Goal: Task Accomplishment & Management: Manage account settings

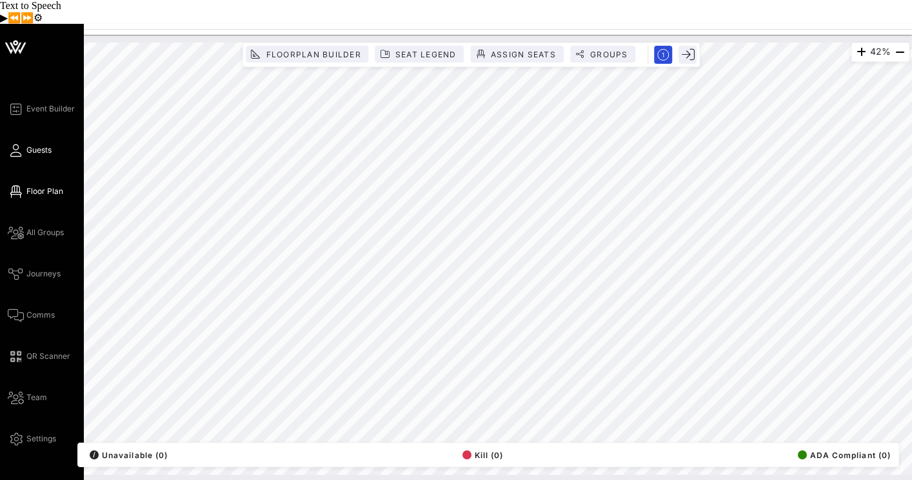
click at [16, 150] on icon at bounding box center [16, 151] width 16 height 2
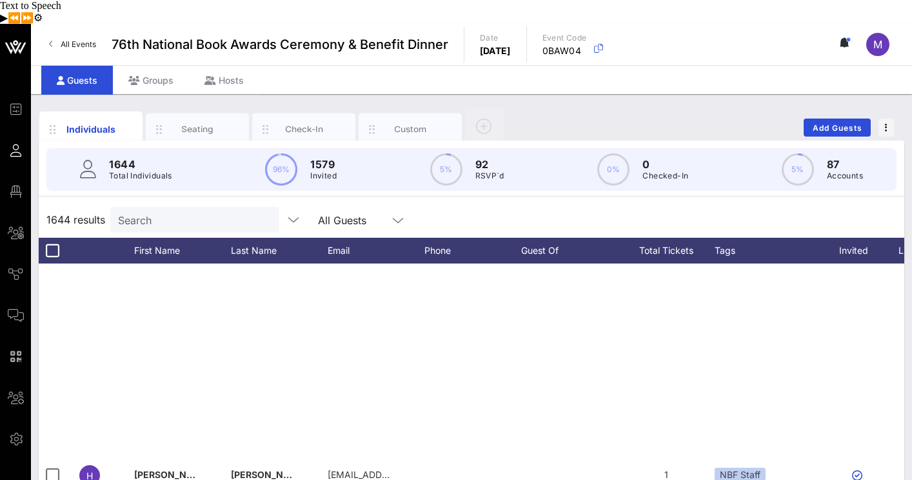
scroll to position [397, 0]
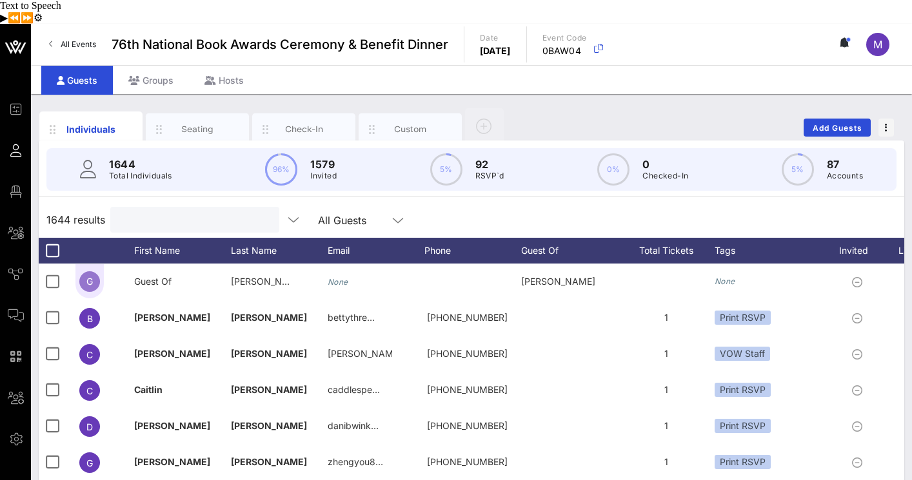
click at [182, 212] on input "text" at bounding box center [193, 220] width 151 height 17
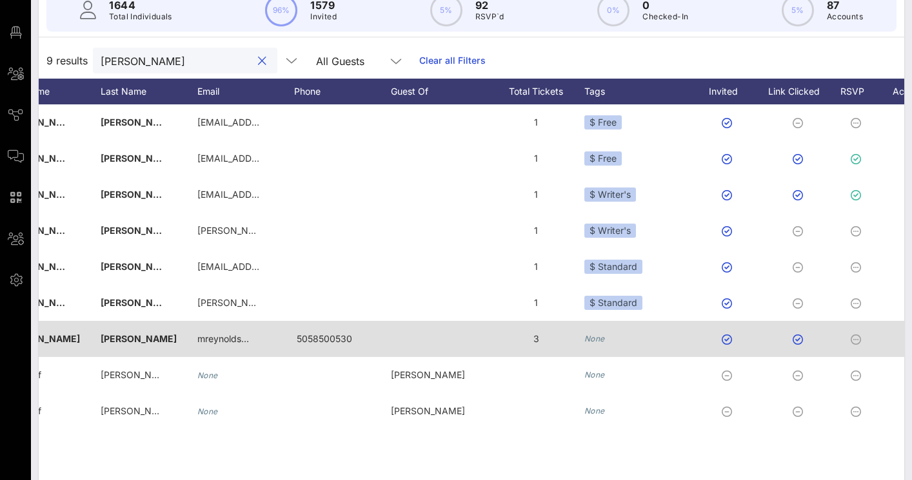
scroll to position [0, 275]
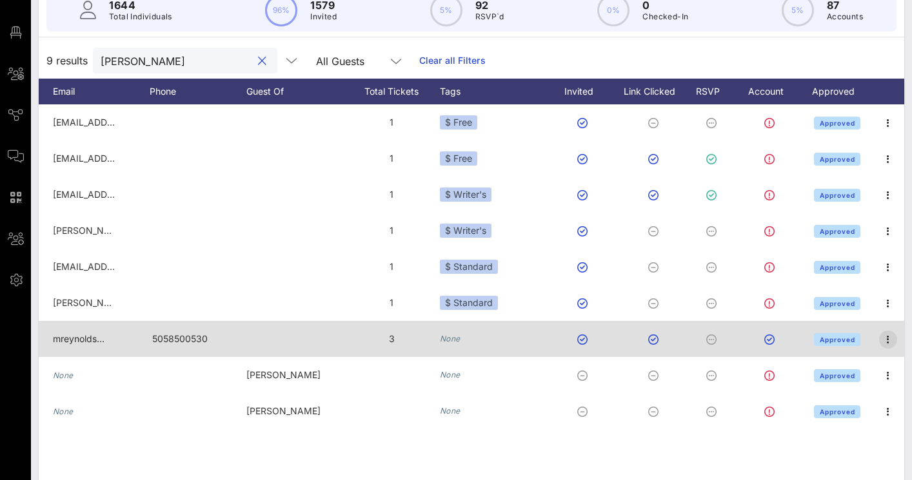
type input "Megan"
click at [887, 332] on icon "button" at bounding box center [887, 339] width 15 height 15
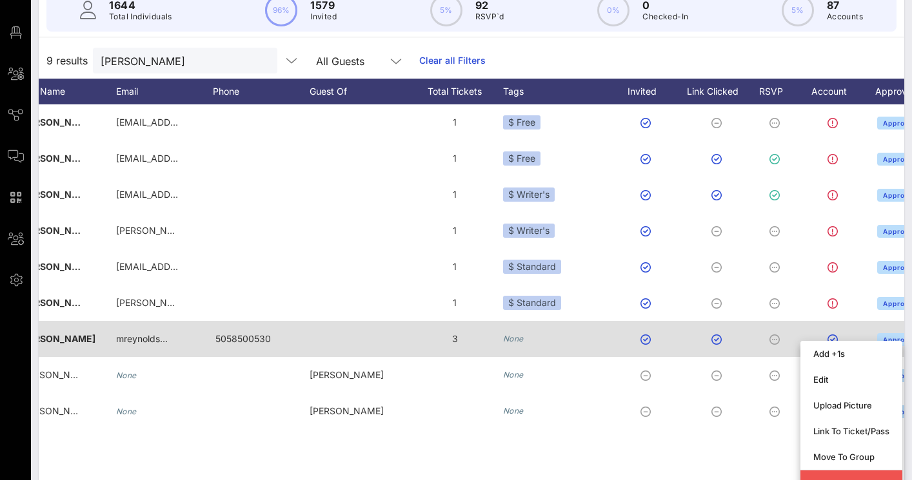
scroll to position [0, 0]
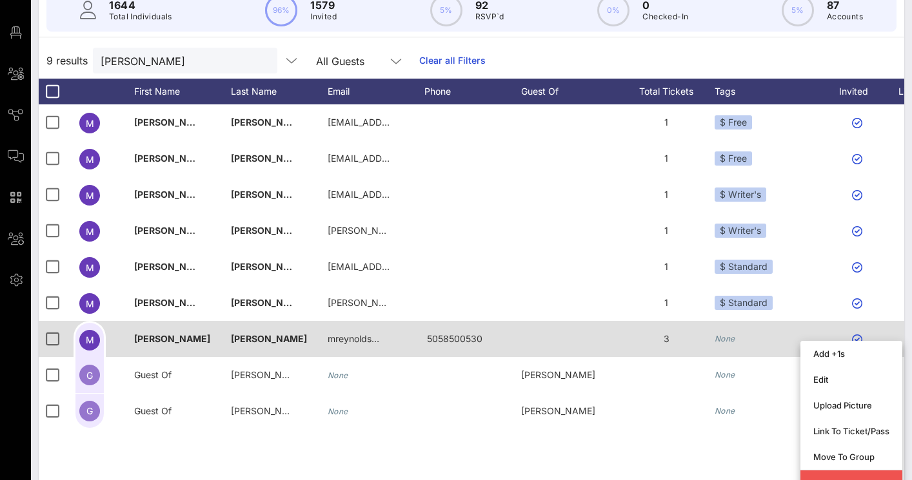
click at [141, 333] on span "Megan" at bounding box center [172, 338] width 76 height 11
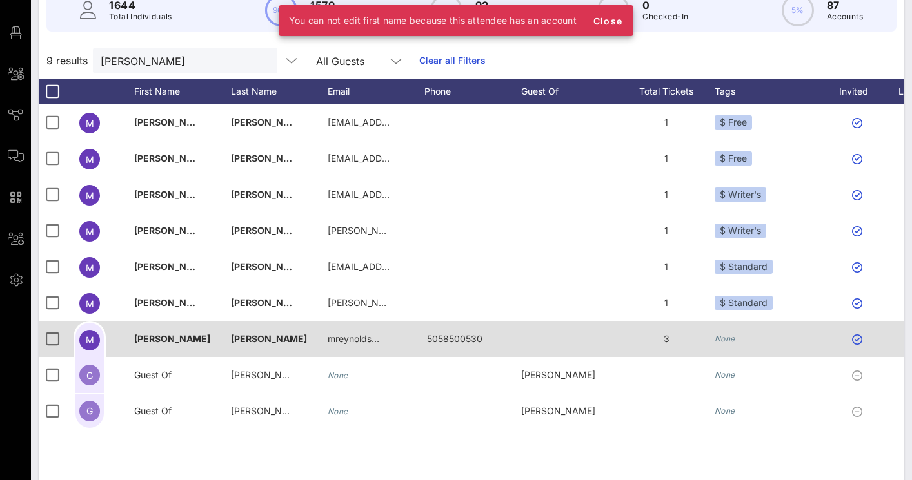
click at [257, 333] on span "Reynolds" at bounding box center [269, 338] width 76 height 11
click at [88, 335] on span "M" at bounding box center [90, 340] width 8 height 11
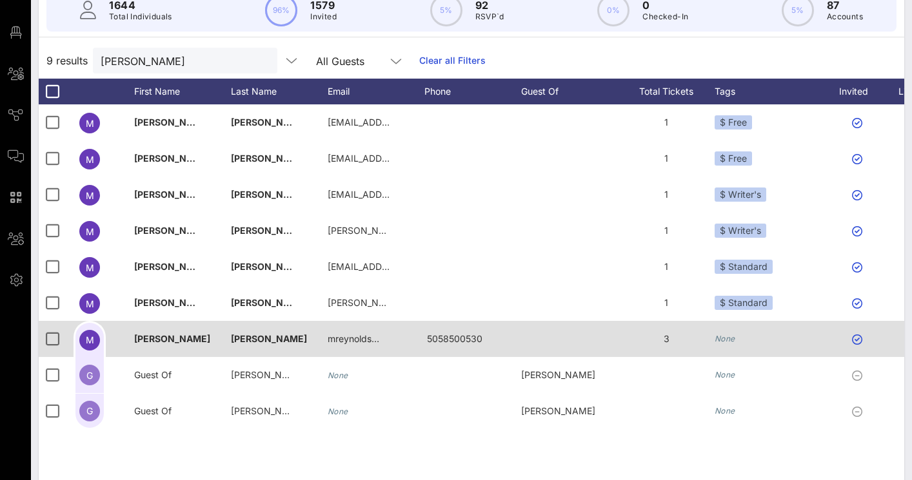
scroll to position [0, 275]
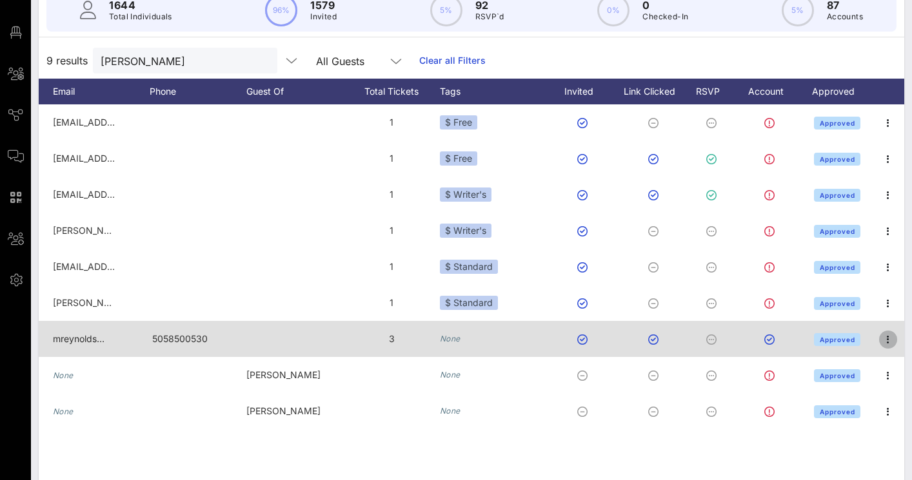
click at [890, 332] on icon "button" at bounding box center [887, 339] width 15 height 15
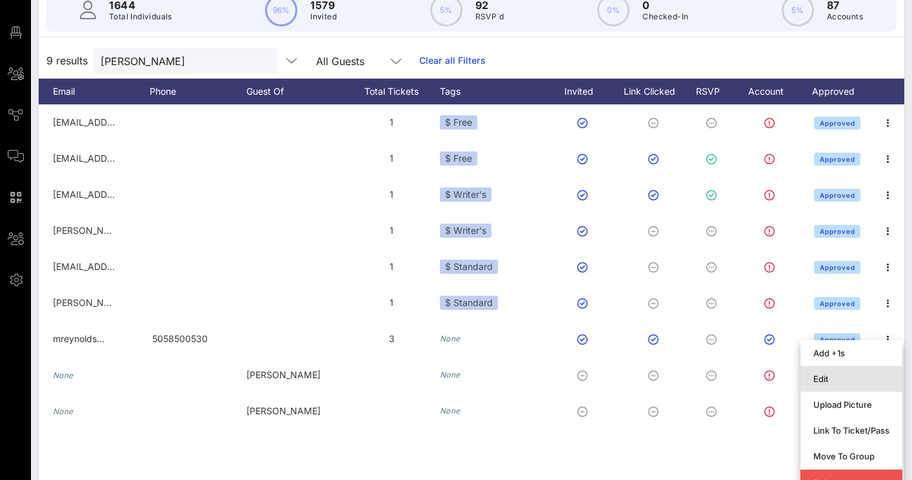
click at [844, 374] on div "Edit" at bounding box center [851, 379] width 76 height 10
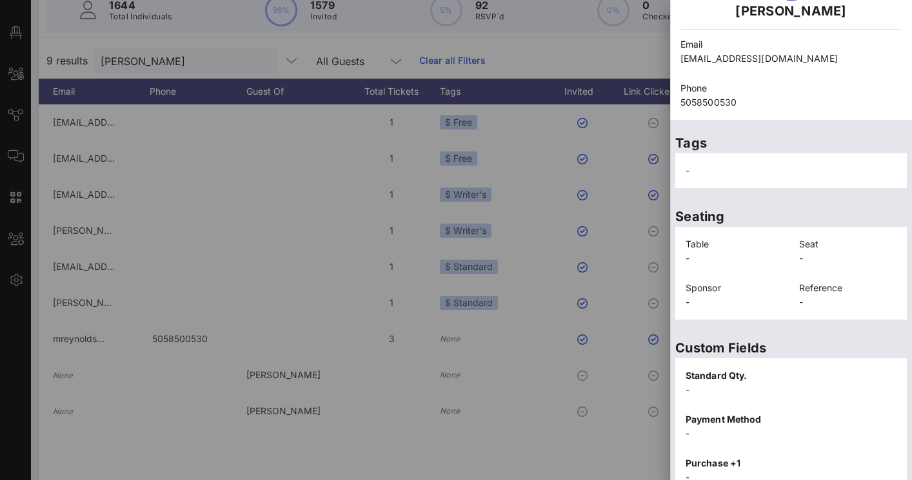
scroll to position [347, 0]
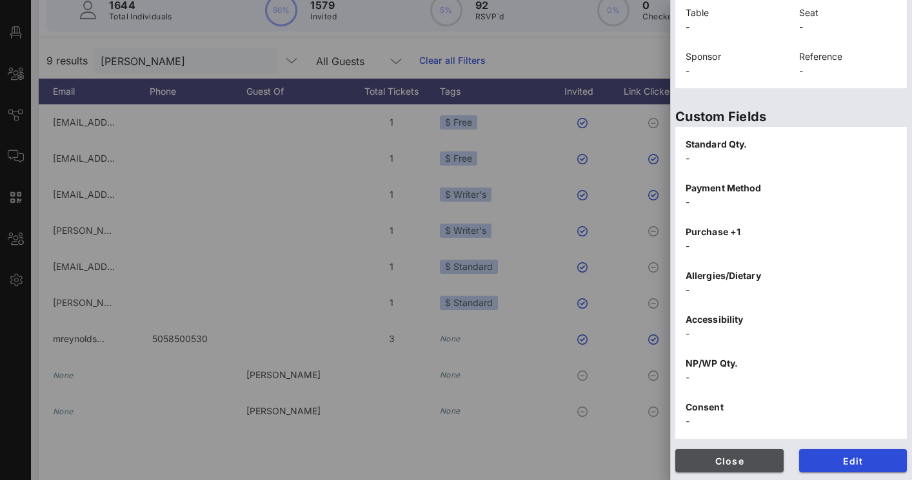
click at [727, 457] on span "Close" at bounding box center [729, 461] width 88 height 11
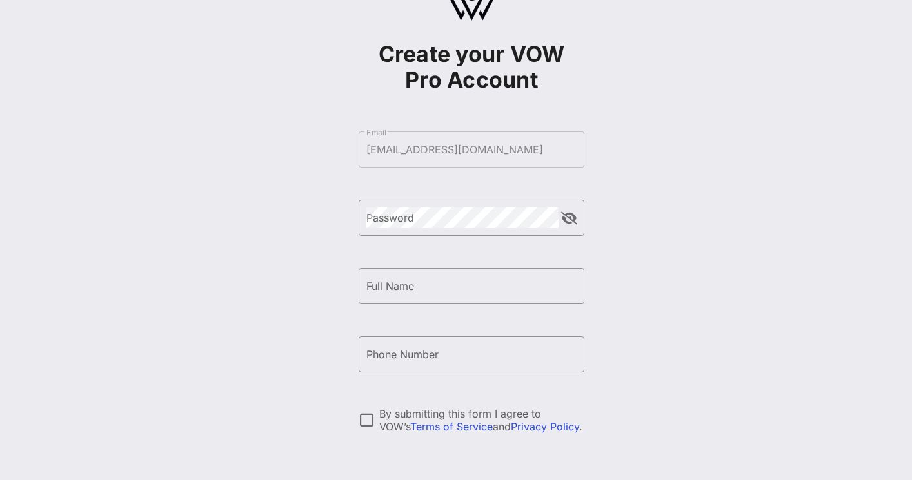
scroll to position [145, 0]
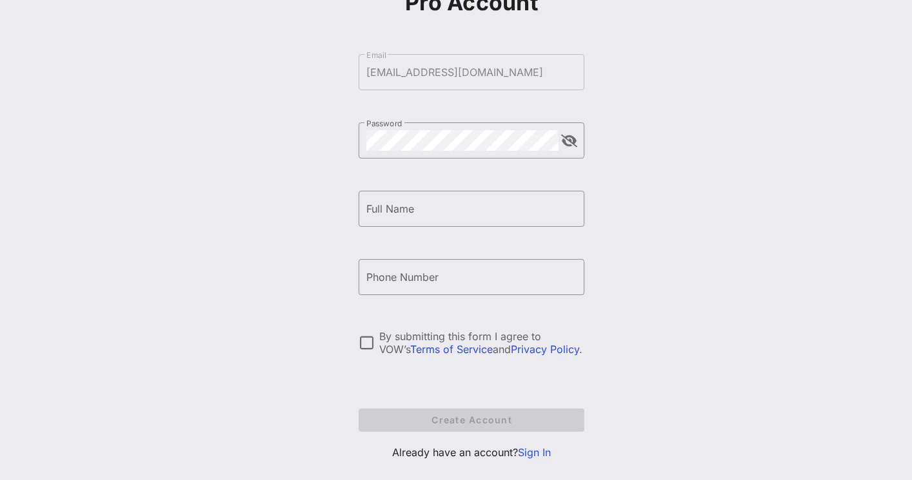
click at [544, 446] on link "Sign In" at bounding box center [534, 452] width 33 height 13
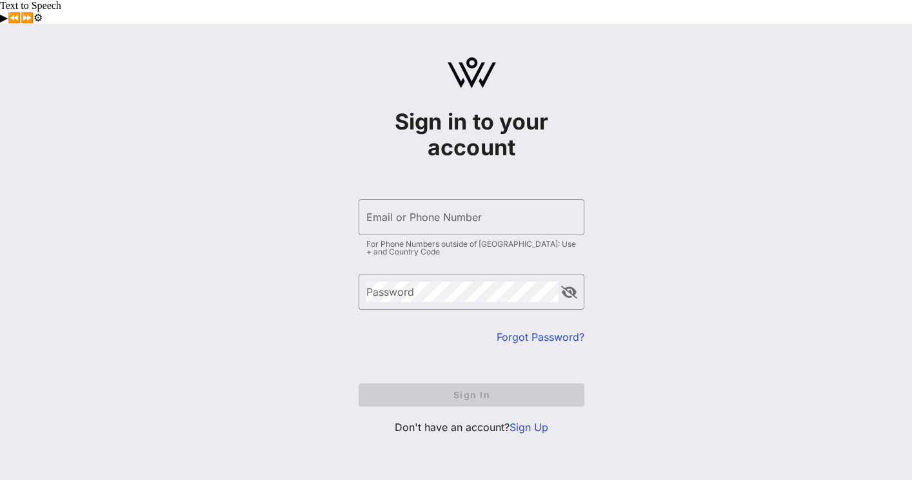
type input "[EMAIL_ADDRESS][DOMAIN_NAME]"
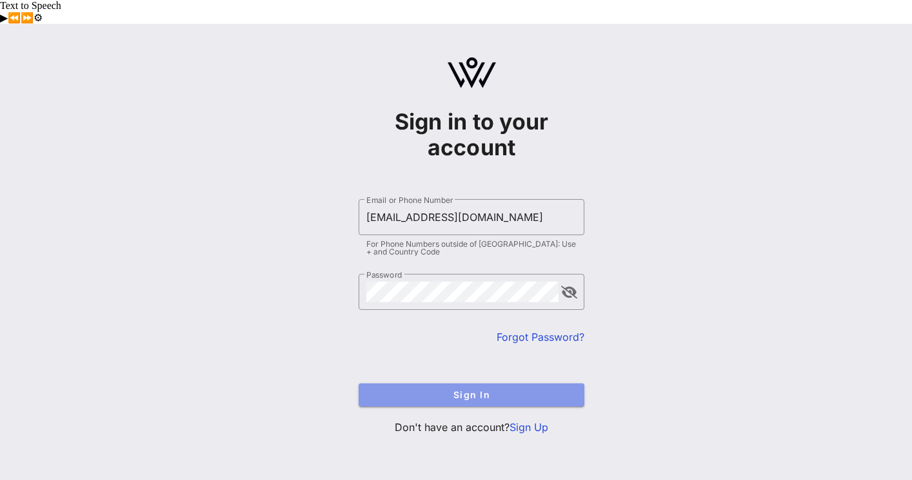
click at [469, 389] on span "Sign In" at bounding box center [471, 394] width 205 height 11
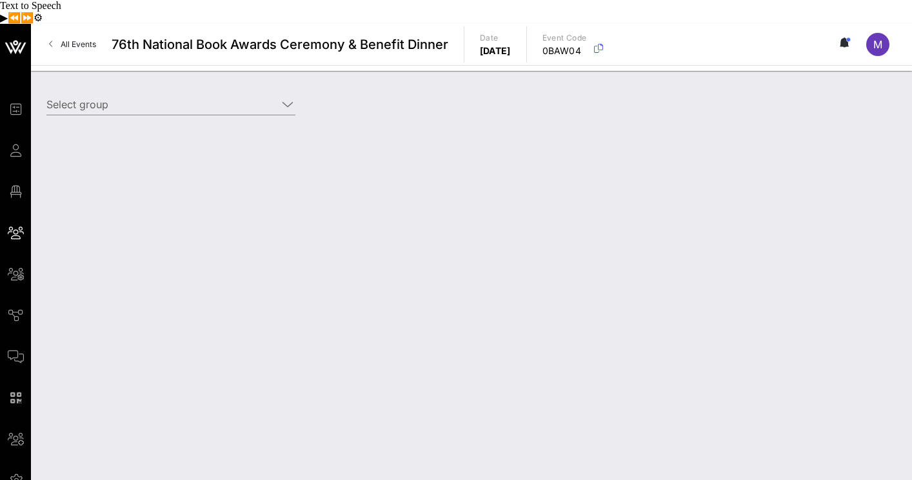
type input "Test MR (Test MR) [Megan Reynolds, mreynolds@nationalbook.org]"
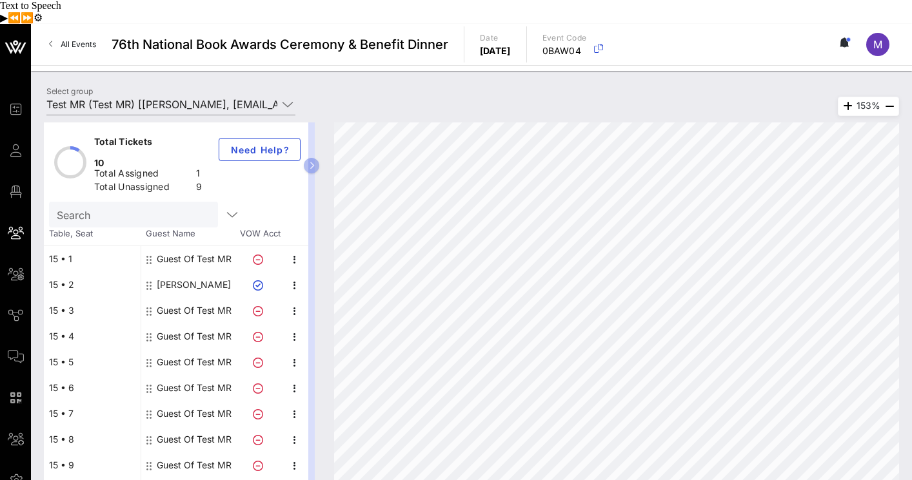
click at [203, 246] on div "Guest Of Test MR" at bounding box center [194, 259] width 75 height 26
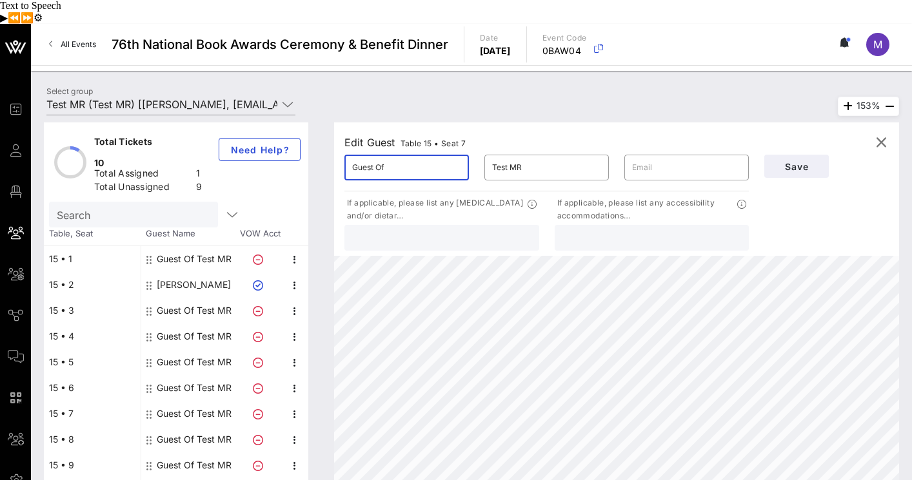
click at [400, 157] on input "Guest Of" at bounding box center [406, 167] width 109 height 21
type input "[PERSON_NAME]"
click at [529, 157] on input "Test MR" at bounding box center [546, 167] width 109 height 21
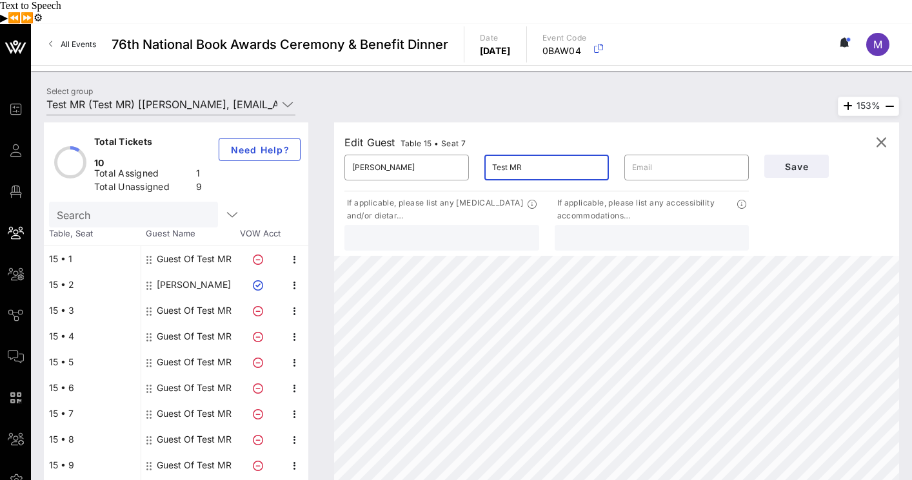
click at [529, 157] on input "Test MR" at bounding box center [546, 167] width 109 height 21
type input "[PERSON_NAME]"
click at [662, 157] on input "text" at bounding box center [686, 167] width 109 height 21
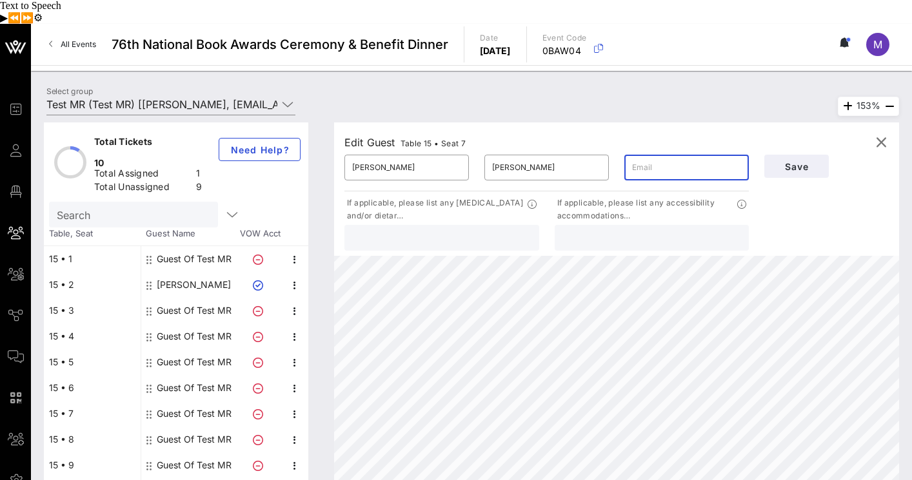
click at [435, 230] on input "text" at bounding box center [441, 238] width 179 height 17
click at [655, 157] on input "text" at bounding box center [686, 167] width 109 height 21
click at [431, 230] on input "text" at bounding box center [441, 238] width 179 height 17
click at [428, 230] on input "text" at bounding box center [441, 238] width 179 height 17
type input "Fish allergy"
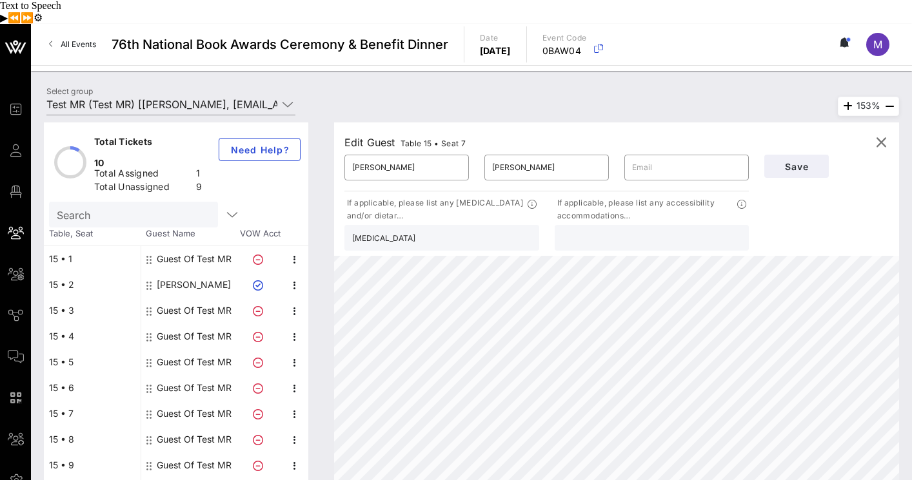
click at [611, 230] on input "text" at bounding box center [651, 238] width 179 height 17
type input "N/A"
click at [813, 155] on button "Save" at bounding box center [796, 166] width 64 height 23
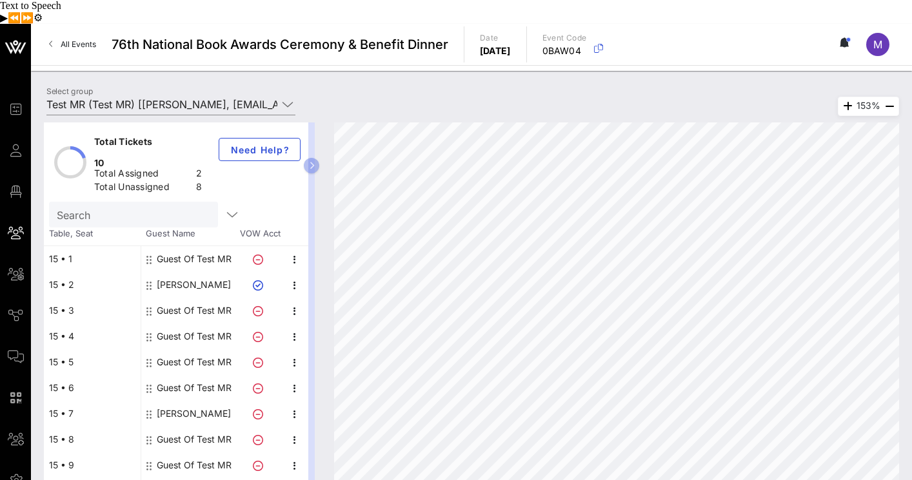
click at [184, 401] on div "Meg Tansey" at bounding box center [194, 414] width 74 height 26
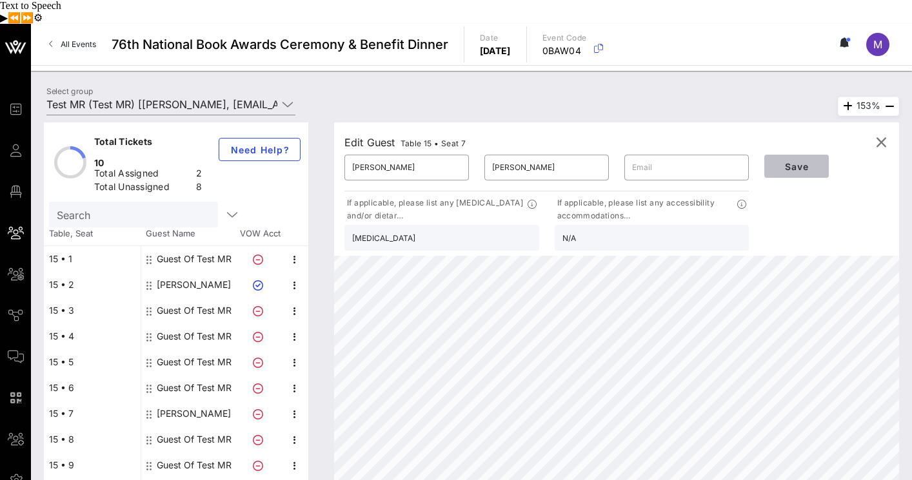
click at [822, 155] on button "Save" at bounding box center [796, 166] width 64 height 23
